Goal: Find specific page/section: Find specific page/section

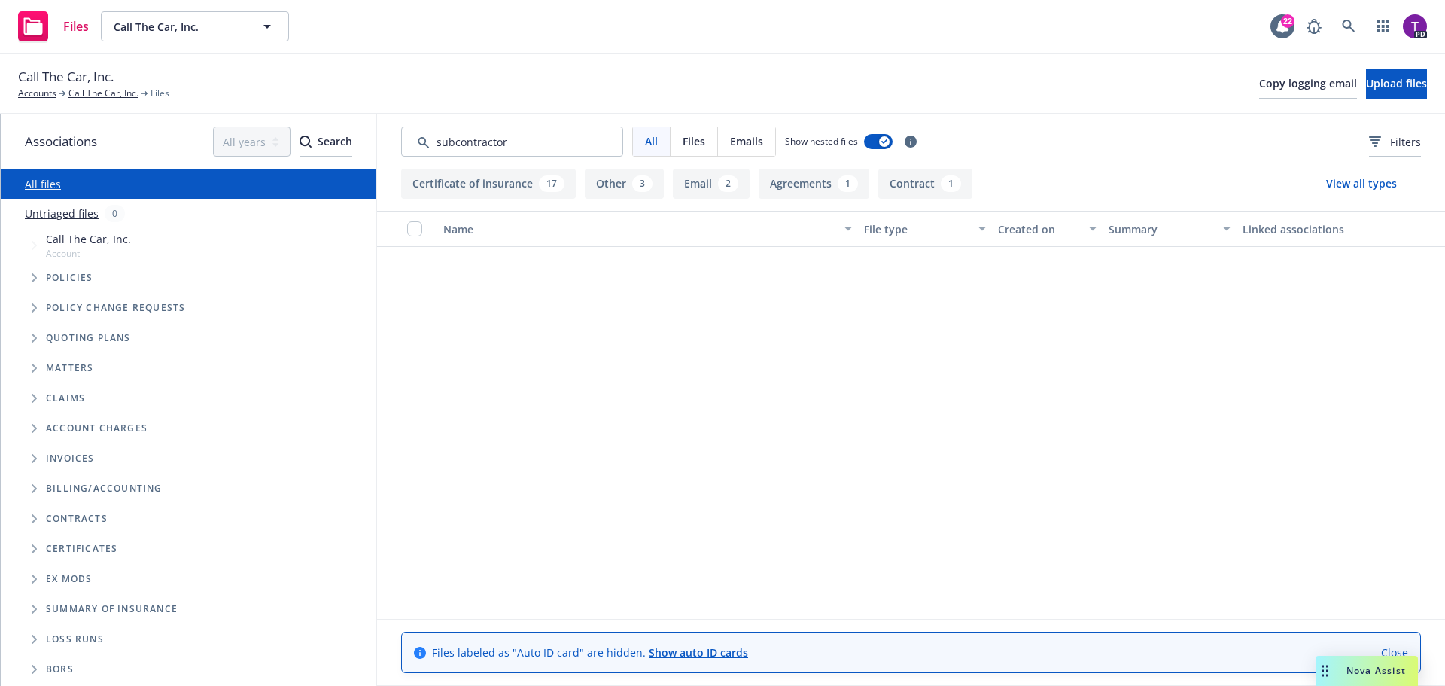
scroll to position [677, 0]
